Goal: Find specific page/section: Find specific page/section

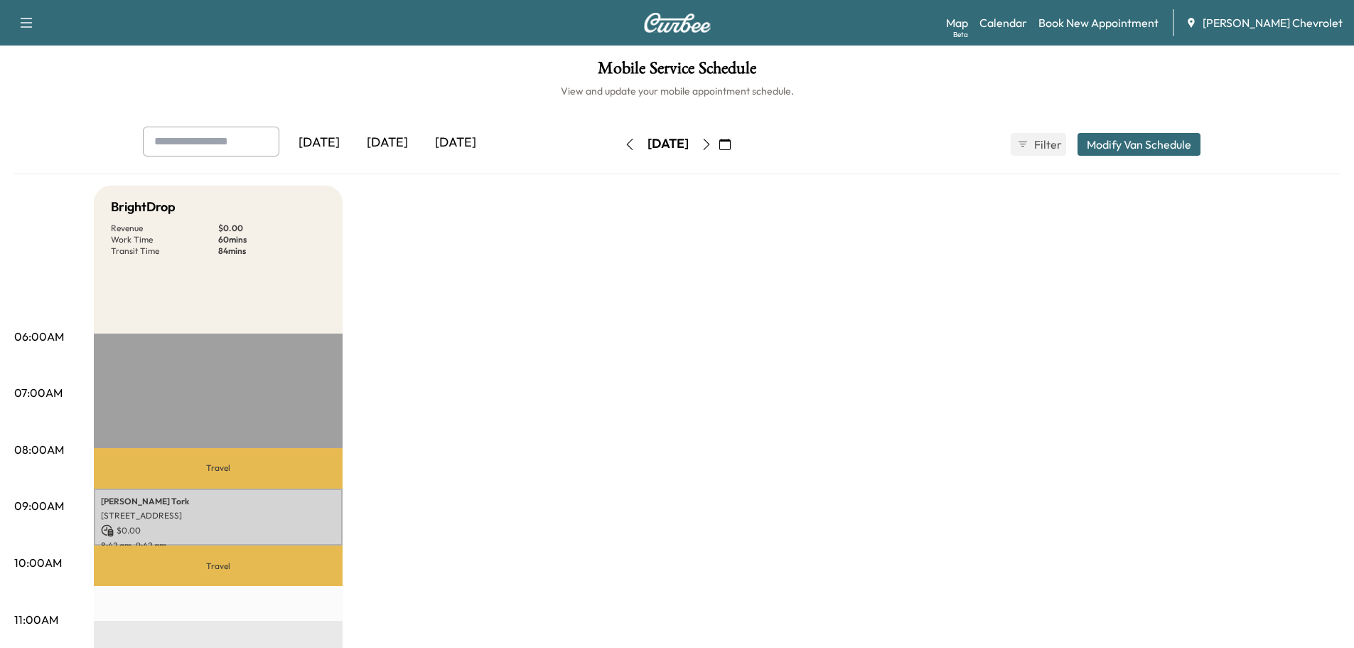
click at [381, 144] on div "[DATE]" at bounding box center [387, 143] width 68 height 33
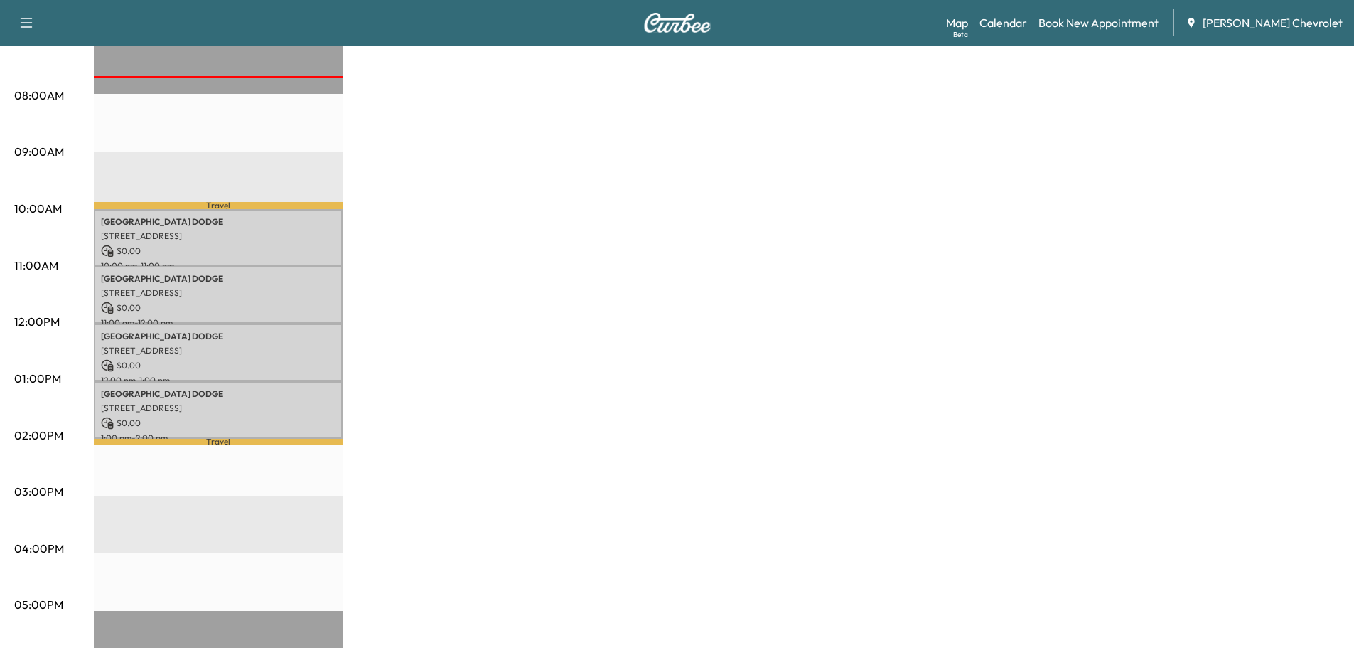
scroll to position [355, 0]
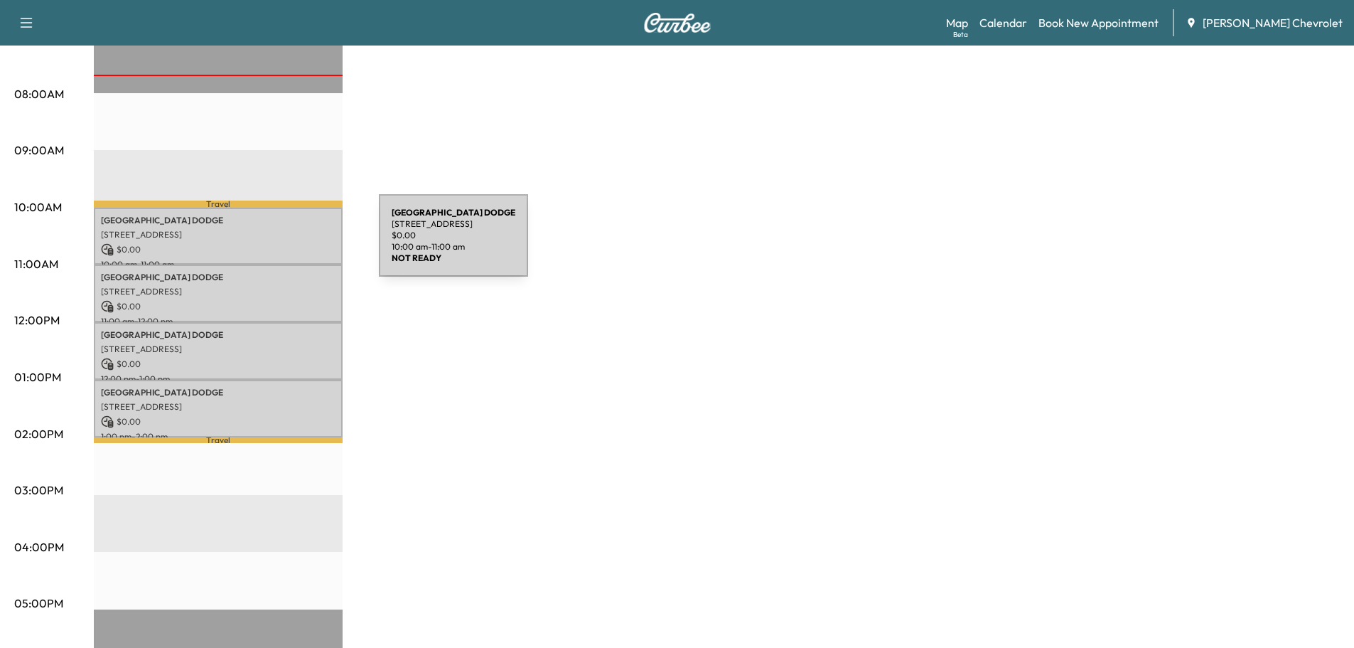
click at [272, 244] on p "$ 0.00" at bounding box center [218, 249] width 235 height 13
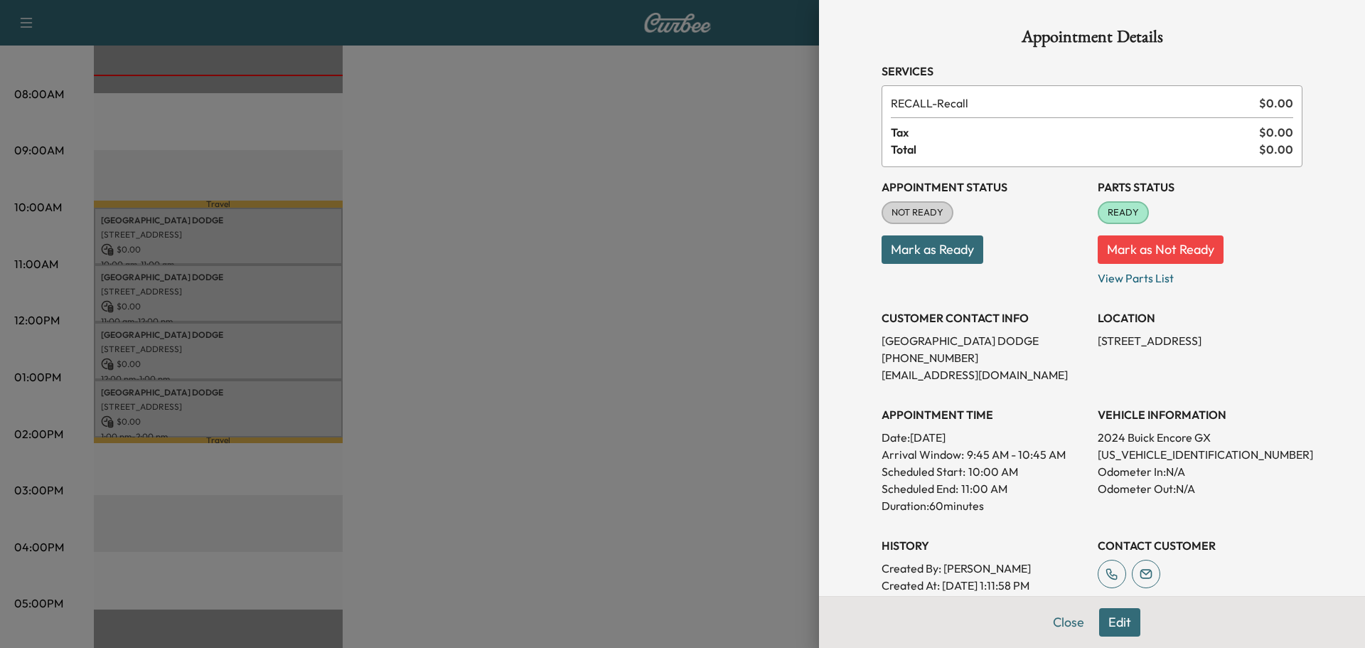
click at [272, 285] on div at bounding box center [682, 324] width 1365 height 648
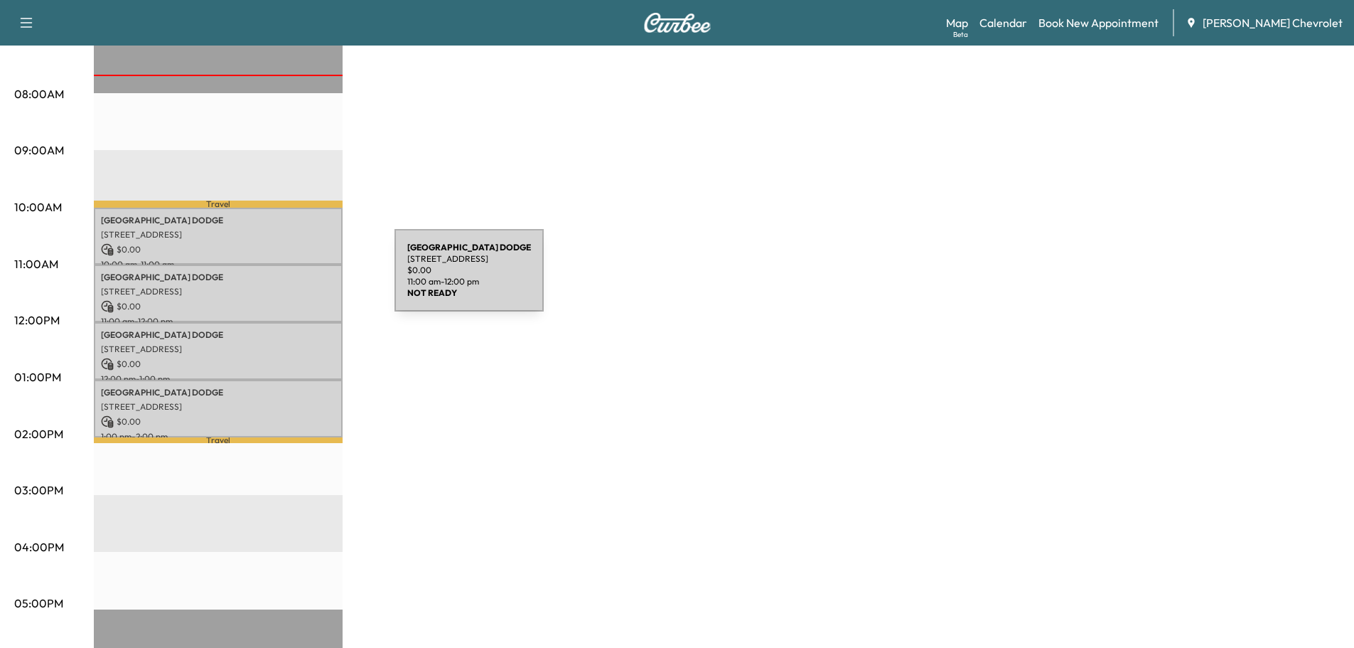
click at [288, 279] on p "NOTTINGHAM DODGE" at bounding box center [218, 277] width 235 height 11
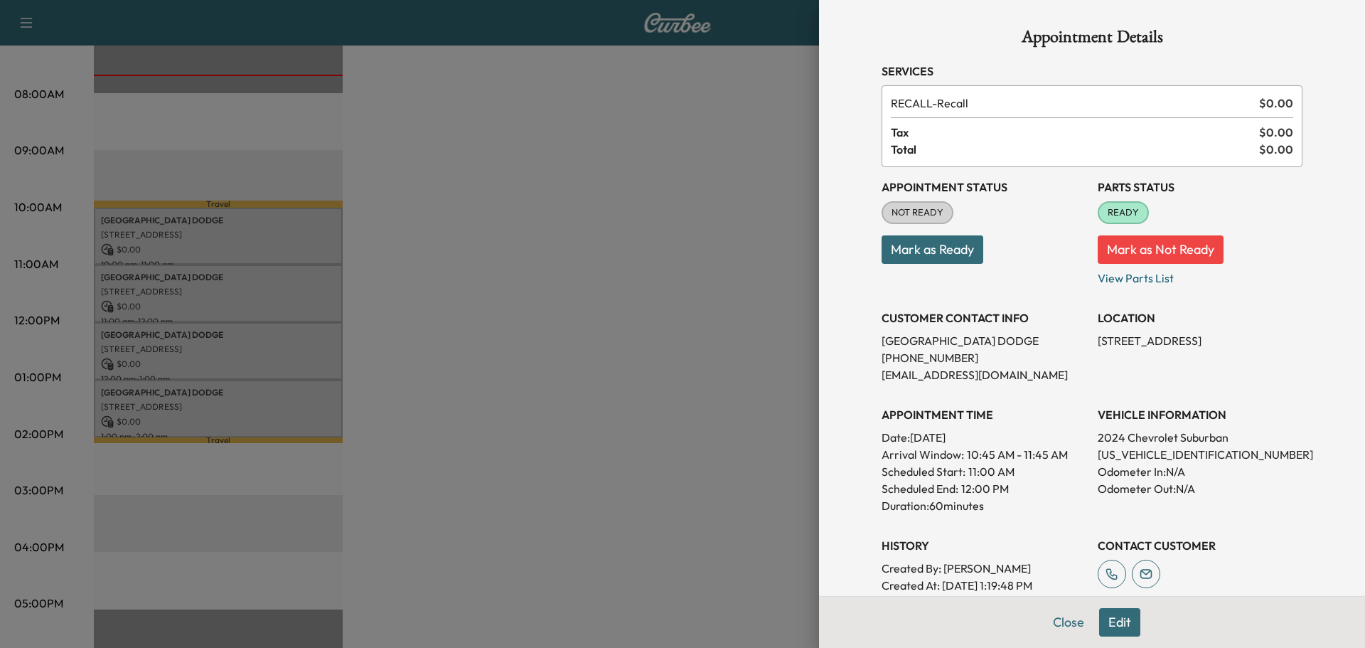
click at [276, 334] on div at bounding box center [682, 324] width 1365 height 648
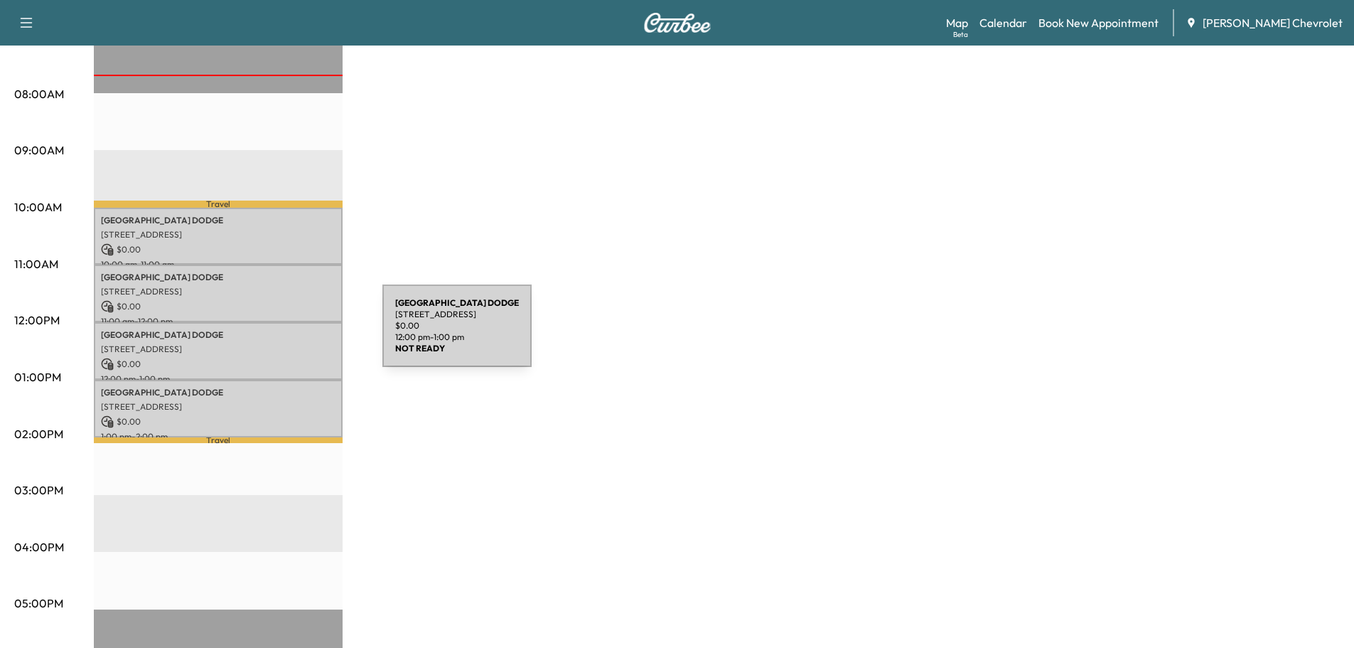
click at [276, 334] on p "NOTTINGHAM DODGE" at bounding box center [218, 334] width 235 height 11
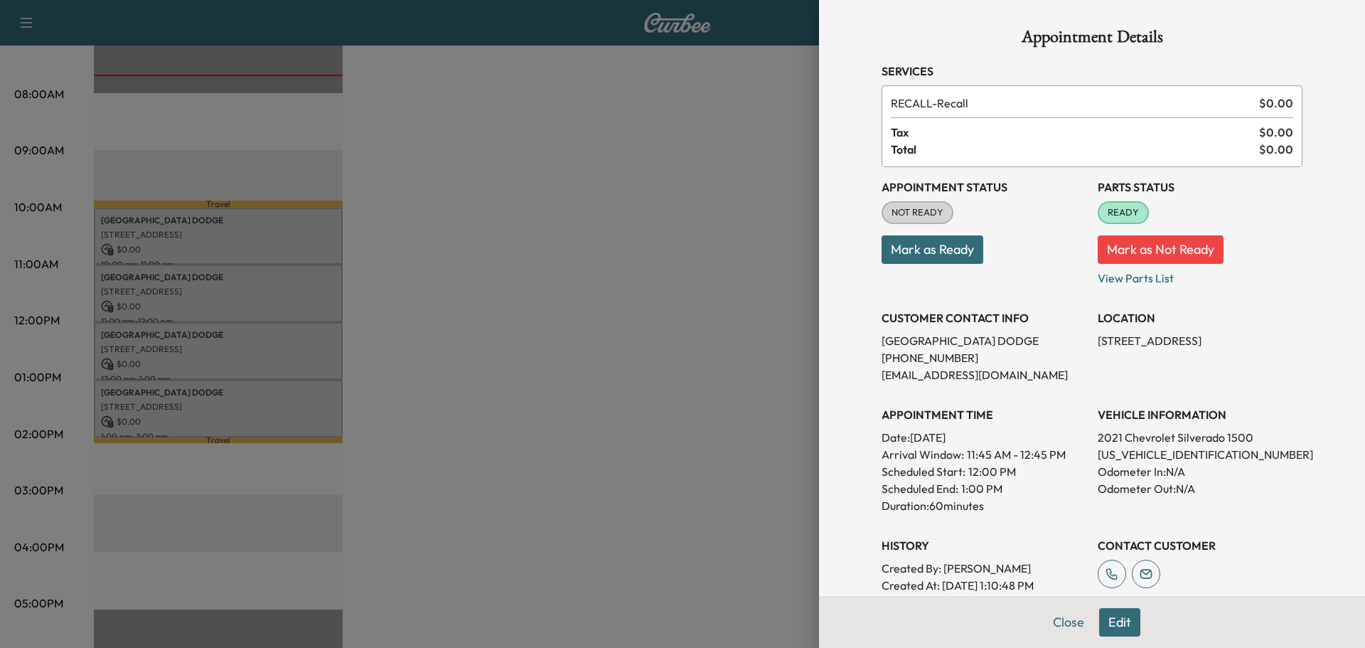
click at [276, 346] on div at bounding box center [682, 324] width 1365 height 648
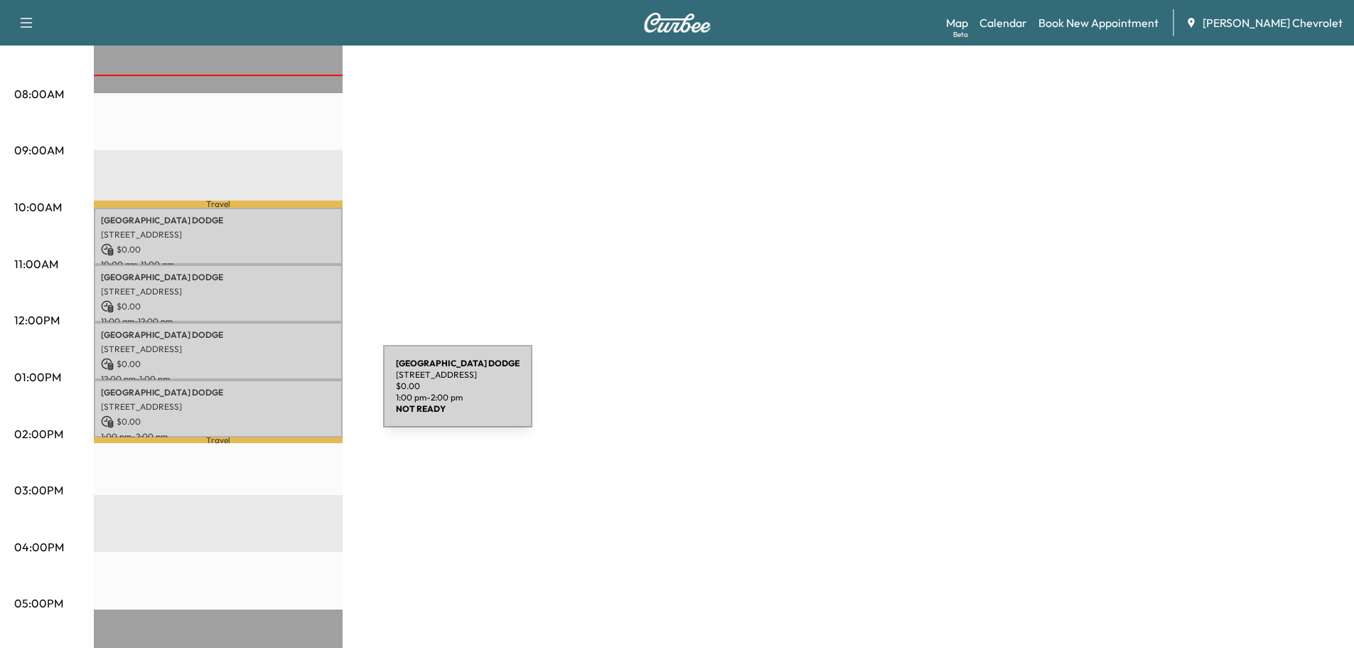
click at [276, 394] on div "NOTTINGHAM DODGE [STREET_ADDRESS] $ 0.00 1:00 pm - 2:00 pm" at bounding box center [218, 409] width 249 height 58
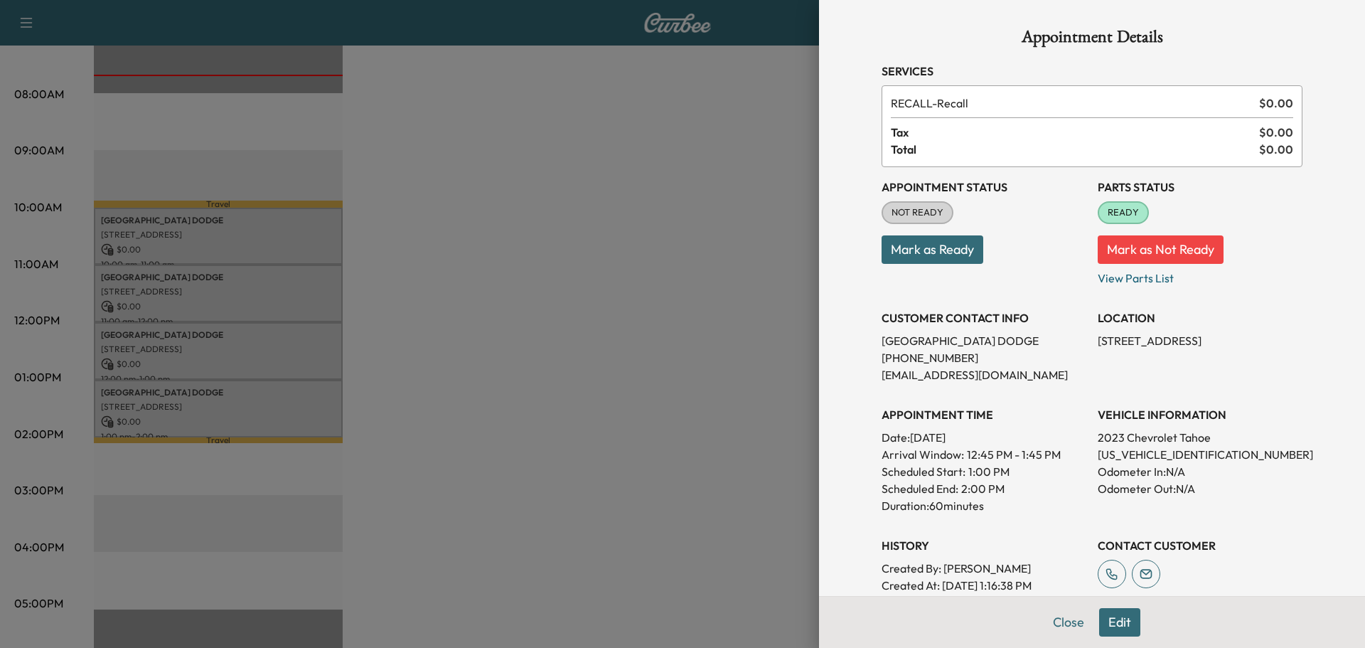
click at [276, 394] on div at bounding box center [682, 324] width 1365 height 648
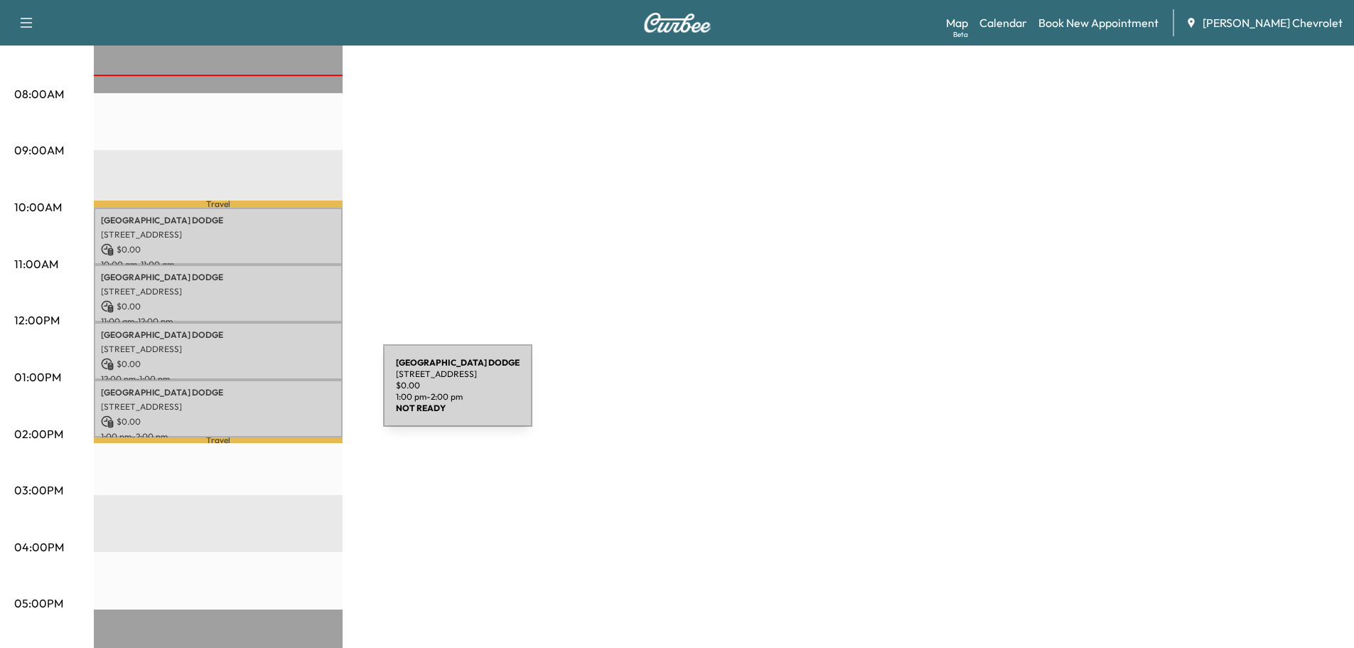
click at [276, 393] on p "NOTTINGHAM DODGE" at bounding box center [218, 392] width 235 height 11
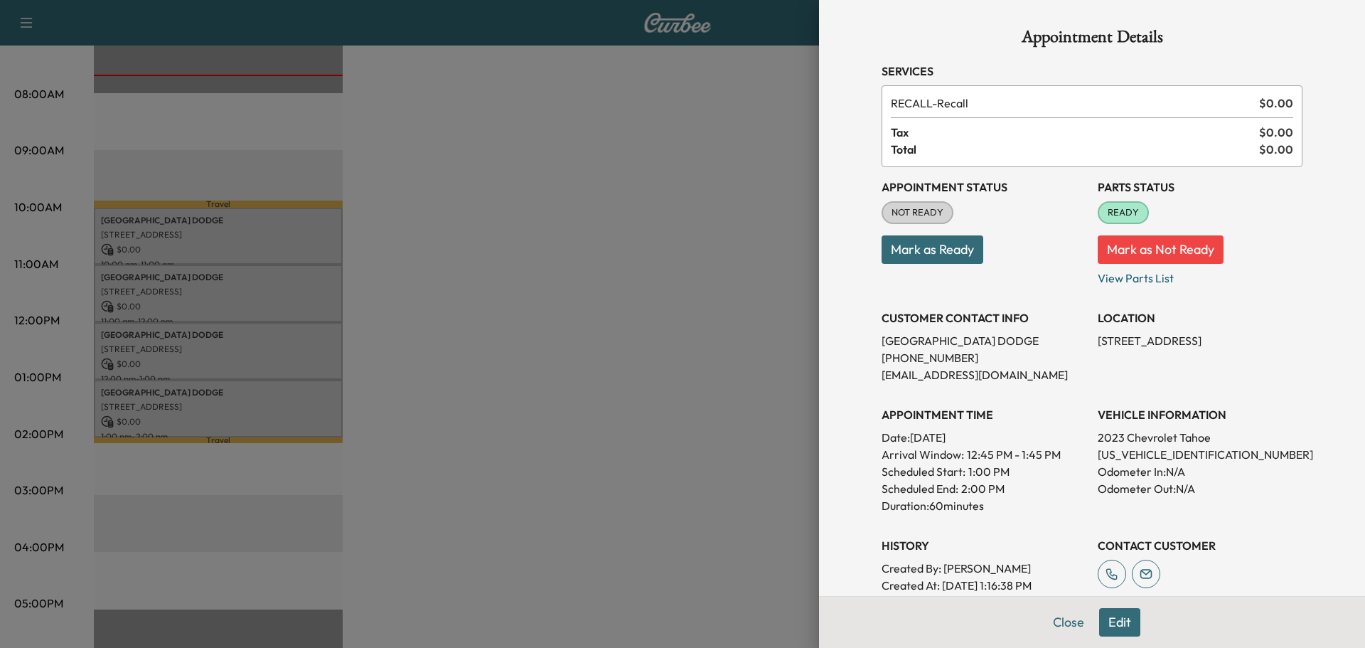
click at [276, 392] on div at bounding box center [682, 324] width 1365 height 648
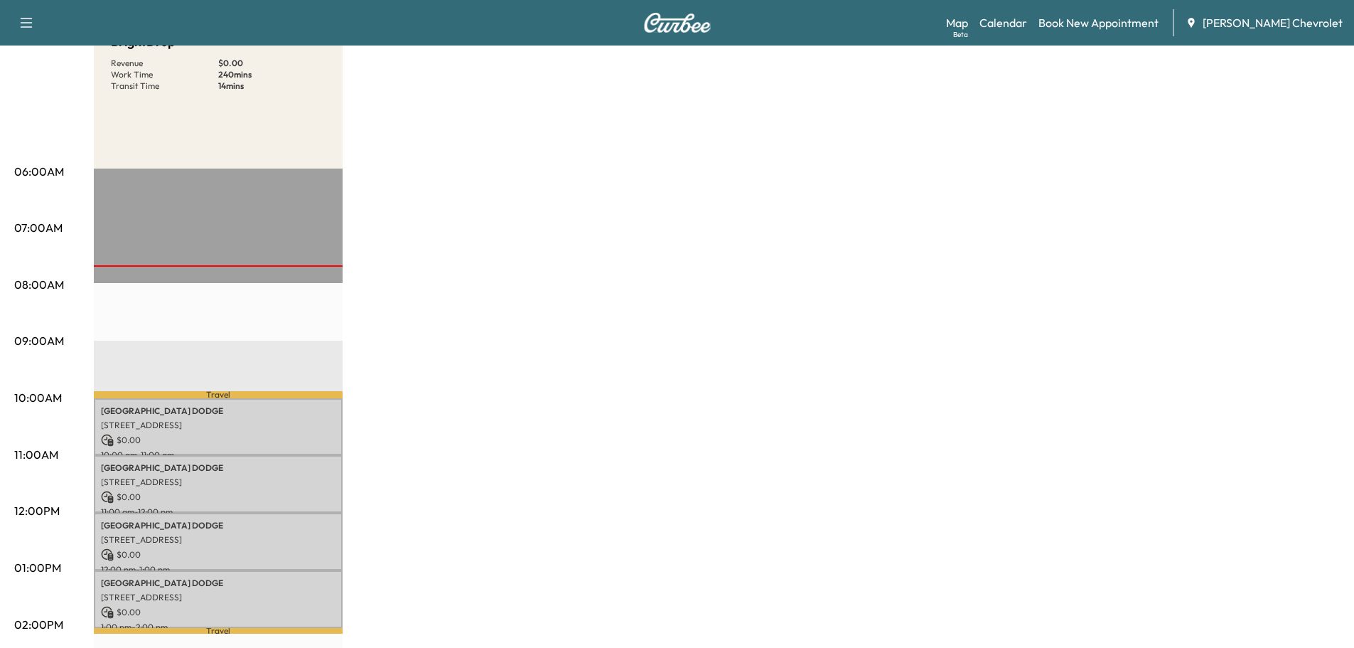
scroll to position [0, 0]
